Goal: Information Seeking & Learning: Learn about a topic

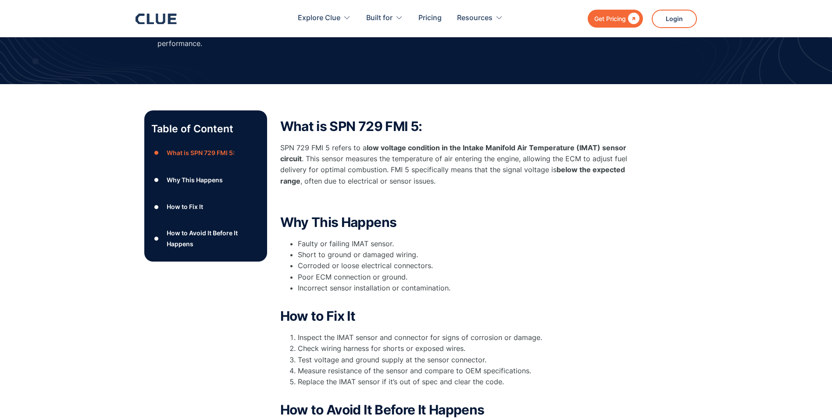
scroll to position [88, 0]
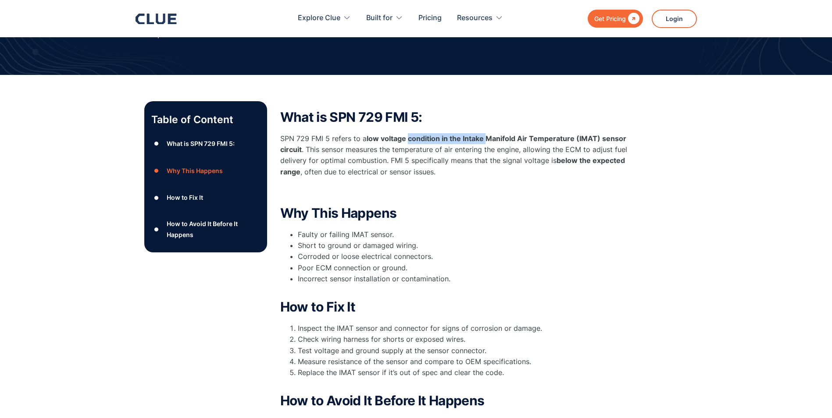
drag, startPoint x: 409, startPoint y: 135, endPoint x: 485, endPoint y: 129, distance: 76.5
click at [485, 129] on div "What is SPN 729 FMI 5: SPN 729 FMI 5 refers to a low voltage condition in the I…" at bounding box center [455, 153] width 351 height 87
click at [649, 227] on div "Table of Content ● What is SPN 729 FMI 5: ● Why This Happens ● How to Fix It ● …" at bounding box center [416, 308] width 544 height 415
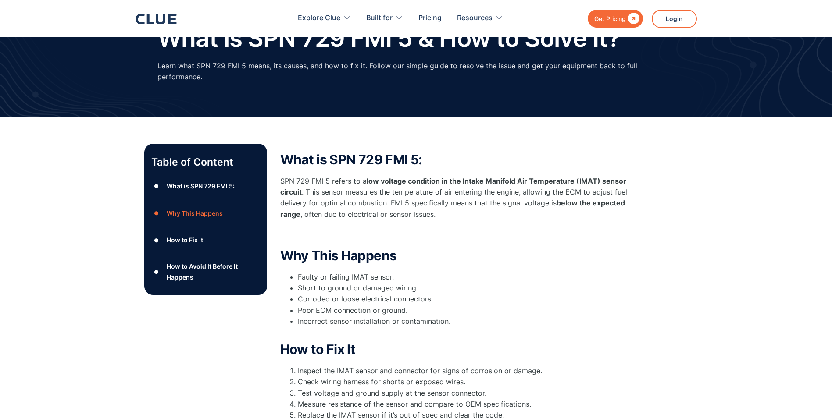
scroll to position [44, 0]
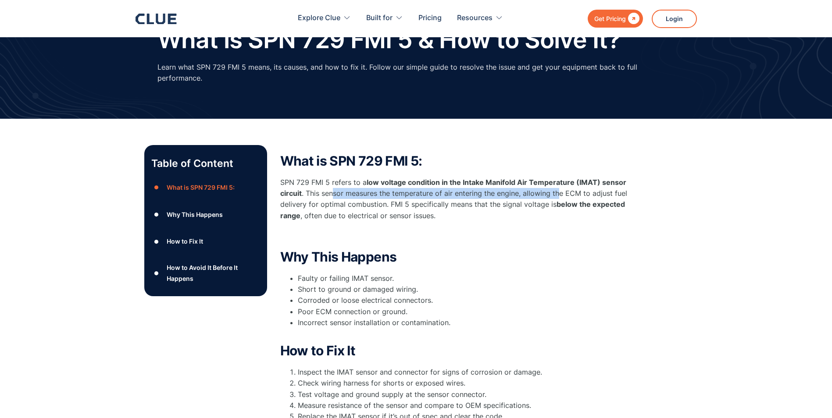
drag, startPoint x: 337, startPoint y: 192, endPoint x: 560, endPoint y: 195, distance: 223.6
click at [560, 195] on p "SPN 729 FMI 5 refers to a low voltage condition in the Intake Manifold Air Temp…" at bounding box center [455, 199] width 351 height 44
drag, startPoint x: 560, startPoint y: 195, endPoint x: 556, endPoint y: 245, distance: 49.7
click at [560, 243] on div "What is SPN 729 FMI 5: SPN 729 FMI 5 refers to a low voltage condition in the I…" at bounding box center [455, 348] width 351 height 389
